Goal: Book appointment/travel/reservation

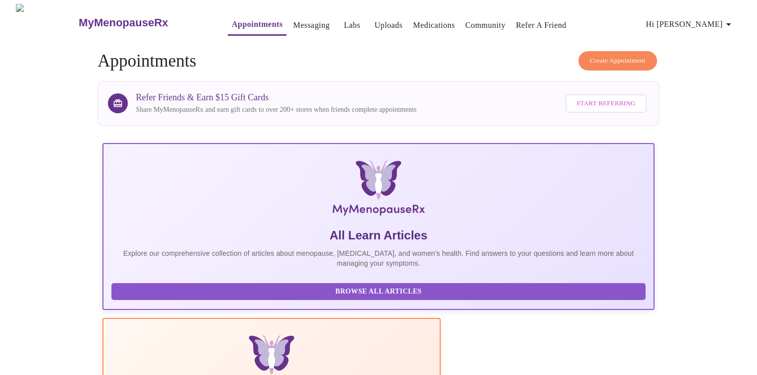
scroll to position [169, 0]
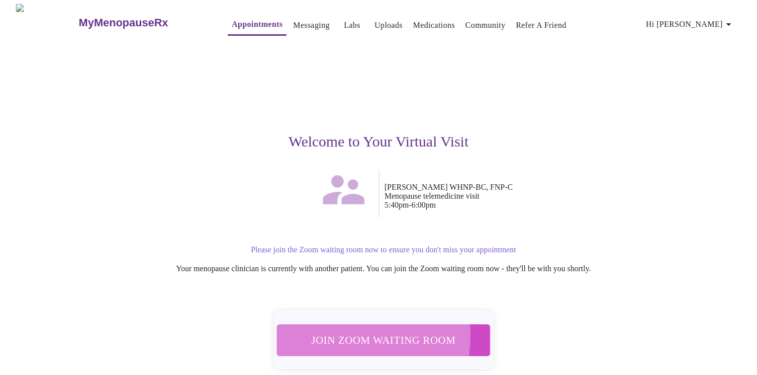
click at [351, 332] on span "Join Zoom Waiting Room" at bounding box center [383, 340] width 187 height 18
